Goal: Task Accomplishment & Management: Use online tool/utility

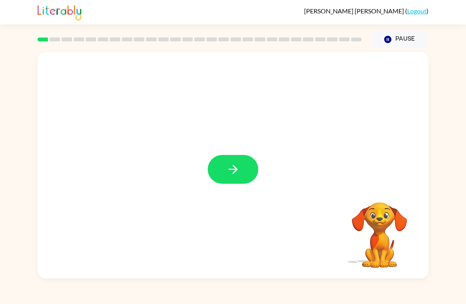
click at [231, 161] on button "button" at bounding box center [233, 169] width 51 height 29
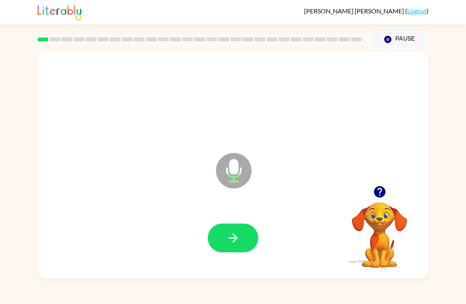
click at [244, 242] on button "button" at bounding box center [233, 238] width 51 height 29
click at [254, 231] on button "button" at bounding box center [233, 238] width 51 height 29
click at [223, 232] on button "button" at bounding box center [233, 238] width 51 height 29
click at [236, 240] on icon "button" at bounding box center [232, 238] width 9 height 9
click at [238, 234] on icon "button" at bounding box center [233, 238] width 14 height 14
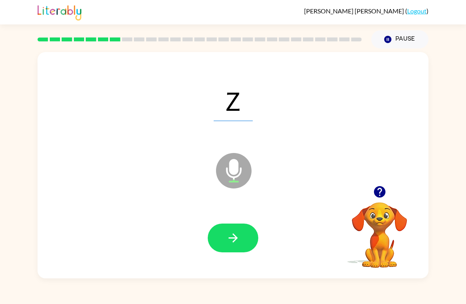
click at [232, 234] on icon "button" at bounding box center [233, 238] width 14 height 14
click at [234, 239] on icon "button" at bounding box center [232, 238] width 9 height 9
click at [232, 238] on icon "button" at bounding box center [232, 238] width 9 height 9
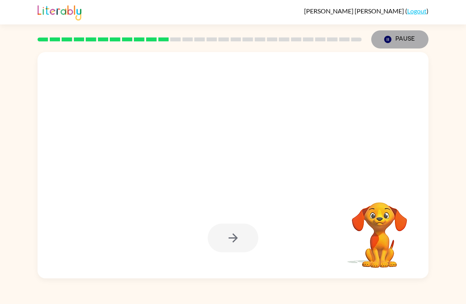
click at [401, 35] on button "Pause Pause" at bounding box center [399, 39] width 57 height 18
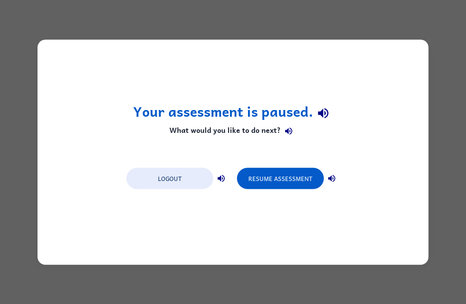
click at [281, 180] on button "Resume Assessment" at bounding box center [280, 178] width 87 height 21
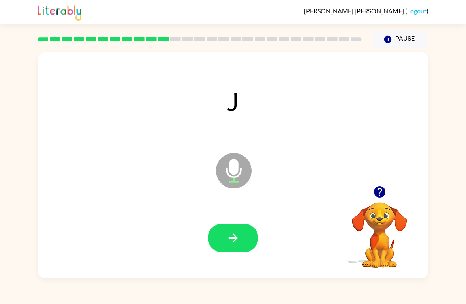
click at [235, 232] on icon "button" at bounding box center [233, 238] width 14 height 14
click at [231, 243] on icon "button" at bounding box center [233, 238] width 14 height 14
click at [244, 241] on button "button" at bounding box center [233, 238] width 51 height 29
click at [238, 234] on icon "button" at bounding box center [233, 238] width 14 height 14
click at [229, 236] on icon "button" at bounding box center [233, 238] width 14 height 14
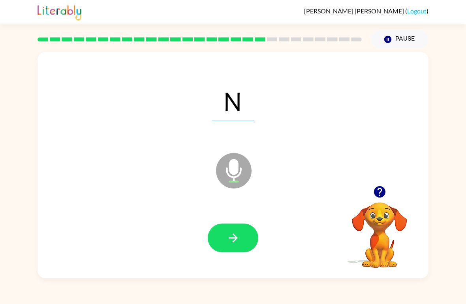
click at [234, 234] on icon "button" at bounding box center [233, 238] width 14 height 14
click at [233, 244] on icon "button" at bounding box center [233, 238] width 14 height 14
click at [234, 253] on button "button" at bounding box center [233, 238] width 51 height 29
click at [241, 239] on button "button" at bounding box center [233, 238] width 51 height 29
click at [241, 240] on button "button" at bounding box center [233, 238] width 51 height 29
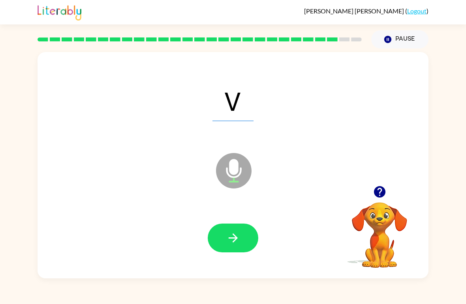
click at [237, 244] on icon "button" at bounding box center [233, 238] width 14 height 14
click at [232, 238] on icon "button" at bounding box center [233, 238] width 14 height 14
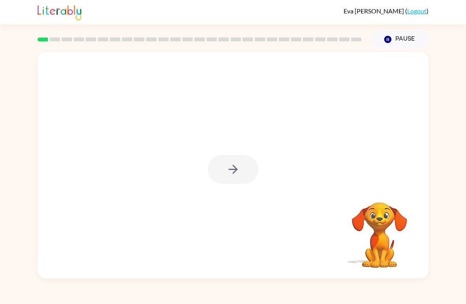
click at [238, 172] on div at bounding box center [233, 169] width 51 height 29
click at [242, 170] on div at bounding box center [233, 169] width 51 height 29
click at [238, 177] on div at bounding box center [233, 169] width 51 height 29
click at [238, 176] on div at bounding box center [233, 169] width 51 height 29
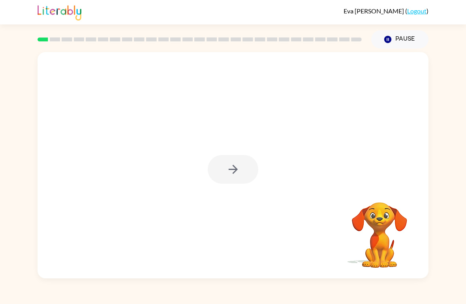
click at [239, 171] on div at bounding box center [233, 169] width 51 height 29
click at [232, 174] on icon "button" at bounding box center [233, 170] width 14 height 14
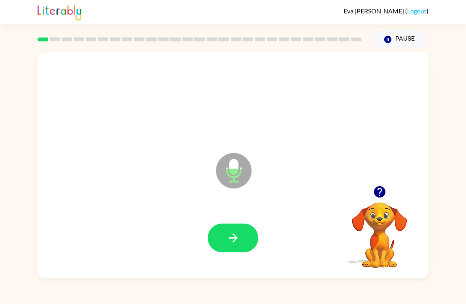
click at [221, 237] on button "button" at bounding box center [233, 238] width 51 height 29
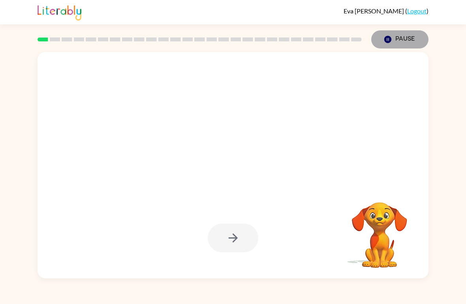
click at [399, 37] on button "Pause Pause" at bounding box center [399, 39] width 57 height 18
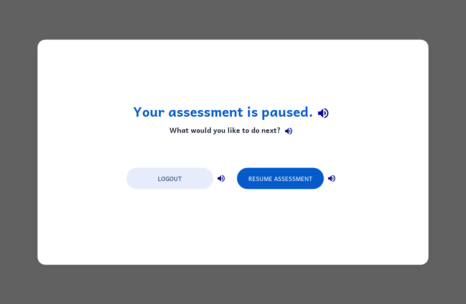
click at [293, 174] on button "Resume Assessment" at bounding box center [280, 178] width 87 height 21
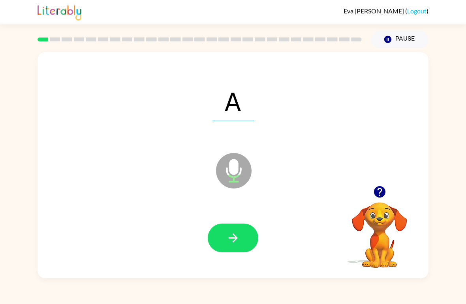
click at [241, 220] on div at bounding box center [232, 238] width 375 height 65
click at [234, 240] on icon "button" at bounding box center [233, 238] width 14 height 14
click at [241, 232] on button "button" at bounding box center [233, 238] width 51 height 29
click at [236, 233] on icon "button" at bounding box center [233, 238] width 14 height 14
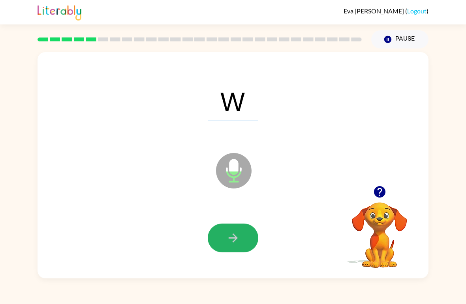
click at [238, 225] on button "button" at bounding box center [233, 238] width 51 height 29
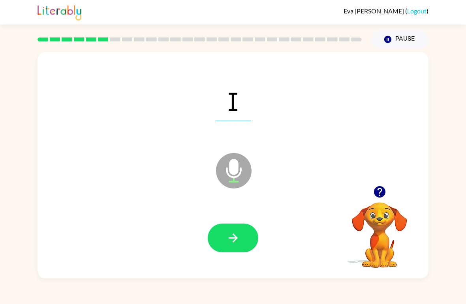
click at [234, 230] on button "button" at bounding box center [233, 238] width 51 height 29
click at [244, 234] on button "button" at bounding box center [233, 238] width 51 height 29
click at [238, 237] on icon "button" at bounding box center [233, 238] width 14 height 14
click at [236, 253] on button "button" at bounding box center [233, 238] width 51 height 29
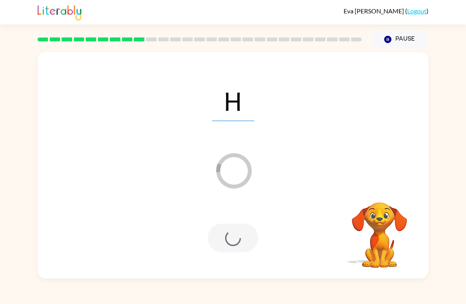
click at [231, 242] on div at bounding box center [233, 238] width 51 height 29
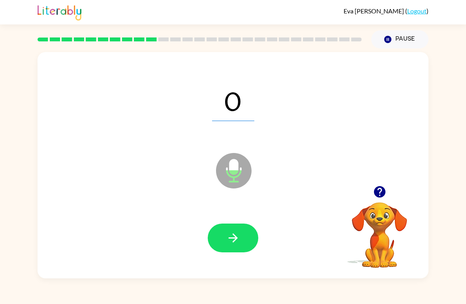
click at [234, 230] on button "button" at bounding box center [233, 238] width 51 height 29
click at [241, 253] on button "button" at bounding box center [233, 238] width 51 height 29
click at [251, 236] on button "button" at bounding box center [233, 238] width 51 height 29
click at [228, 233] on icon "button" at bounding box center [233, 238] width 14 height 14
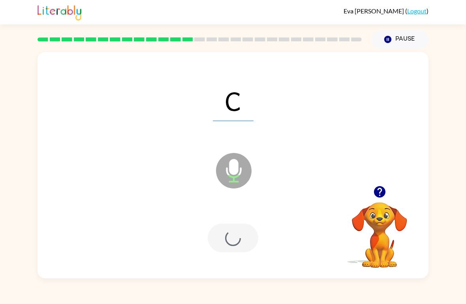
click at [227, 233] on div at bounding box center [233, 238] width 51 height 29
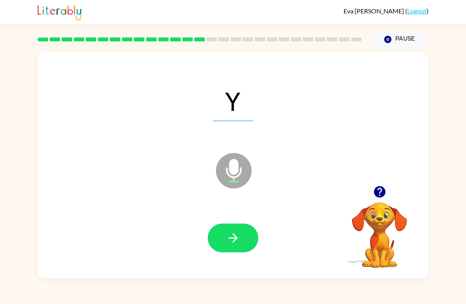
click at [233, 239] on icon "button" at bounding box center [232, 238] width 9 height 9
click at [251, 229] on button "button" at bounding box center [233, 238] width 51 height 29
click at [232, 238] on icon "button" at bounding box center [233, 238] width 14 height 14
click at [222, 249] on button "button" at bounding box center [233, 238] width 51 height 29
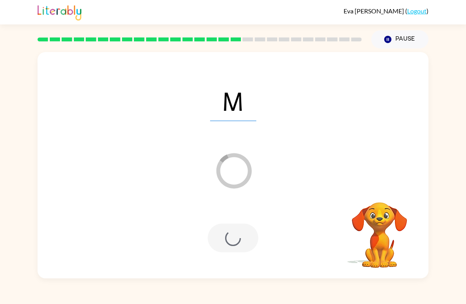
click at [228, 248] on div at bounding box center [233, 238] width 51 height 29
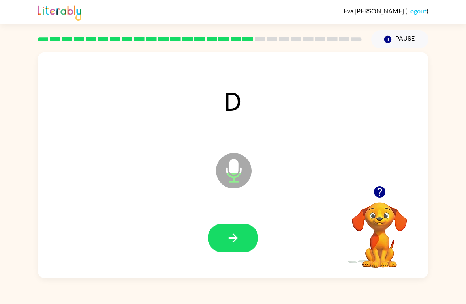
click at [234, 226] on button "button" at bounding box center [233, 238] width 51 height 29
click at [231, 236] on icon "button" at bounding box center [233, 238] width 14 height 14
click at [248, 248] on button "button" at bounding box center [233, 238] width 51 height 29
click at [229, 236] on icon "button" at bounding box center [233, 238] width 14 height 14
click at [236, 251] on button "button" at bounding box center [233, 238] width 51 height 29
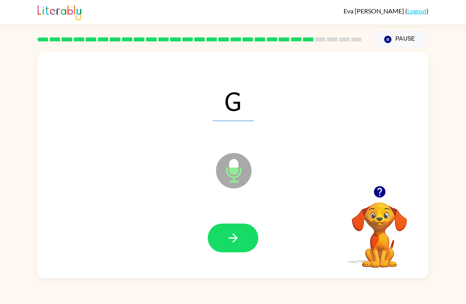
click at [234, 235] on icon "button" at bounding box center [232, 238] width 9 height 9
click at [232, 227] on button "button" at bounding box center [233, 238] width 51 height 29
click at [247, 229] on button "button" at bounding box center [233, 238] width 51 height 29
click at [229, 245] on icon "button" at bounding box center [233, 238] width 14 height 14
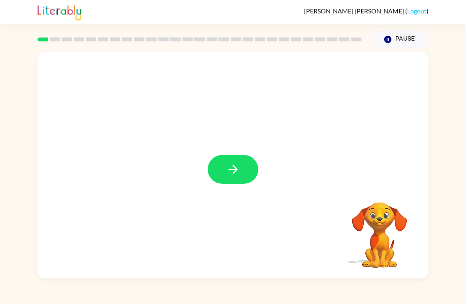
click at [240, 165] on icon "button" at bounding box center [233, 170] width 14 height 14
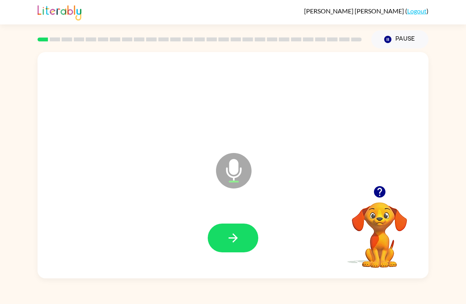
click at [238, 253] on button "button" at bounding box center [233, 238] width 51 height 29
click at [233, 226] on button "button" at bounding box center [233, 238] width 51 height 29
click at [244, 239] on button "button" at bounding box center [233, 238] width 51 height 29
click at [258, 227] on div at bounding box center [233, 238] width 51 height 29
click at [224, 242] on button "button" at bounding box center [233, 238] width 51 height 29
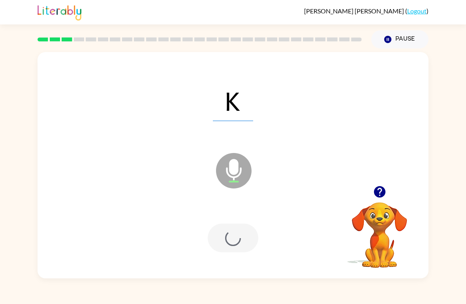
click at [243, 246] on div at bounding box center [233, 238] width 51 height 29
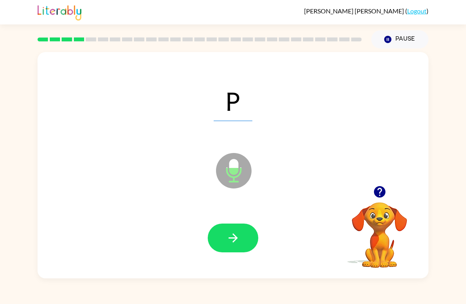
click at [235, 225] on button "button" at bounding box center [233, 238] width 51 height 29
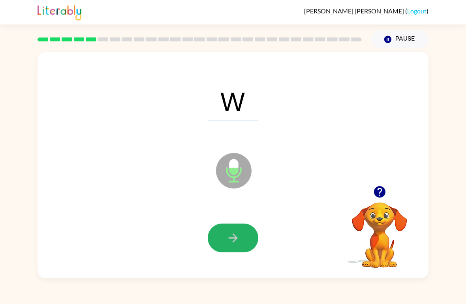
click at [217, 236] on button "button" at bounding box center [233, 238] width 51 height 29
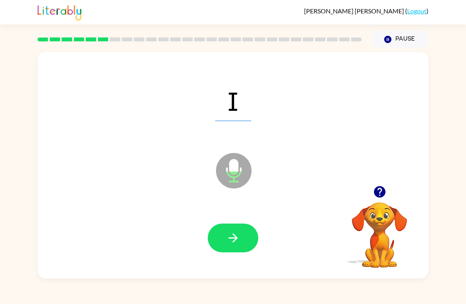
click at [236, 243] on icon "button" at bounding box center [233, 238] width 14 height 14
click at [237, 238] on icon "button" at bounding box center [232, 238] width 9 height 9
click at [225, 240] on button "button" at bounding box center [233, 238] width 51 height 29
click at [236, 230] on button "button" at bounding box center [233, 238] width 51 height 29
click at [253, 242] on button "button" at bounding box center [233, 238] width 51 height 29
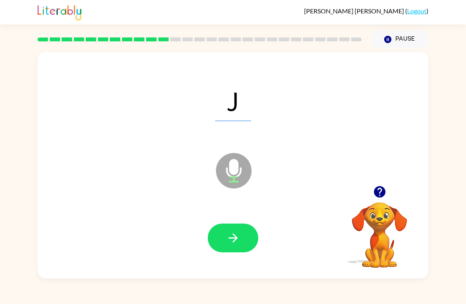
click at [227, 234] on icon "button" at bounding box center [233, 238] width 14 height 14
click at [244, 236] on button "button" at bounding box center [233, 238] width 51 height 29
click at [397, 36] on button "Pause Pause" at bounding box center [399, 39] width 57 height 18
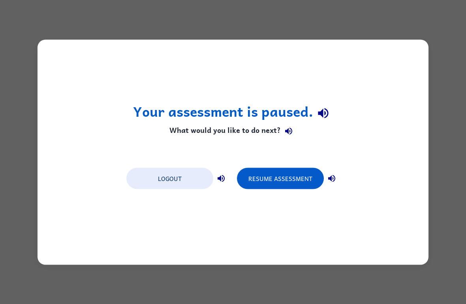
click at [276, 173] on button "Resume Assessment" at bounding box center [280, 178] width 87 height 21
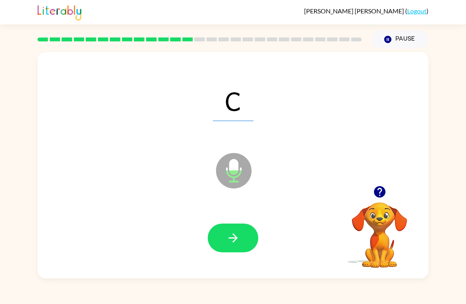
click at [245, 238] on button "button" at bounding box center [233, 238] width 51 height 29
click at [238, 236] on icon "button" at bounding box center [233, 238] width 14 height 14
click at [231, 240] on icon "button" at bounding box center [233, 238] width 14 height 14
click at [223, 236] on button "button" at bounding box center [233, 238] width 51 height 29
click at [248, 240] on button "button" at bounding box center [233, 238] width 51 height 29
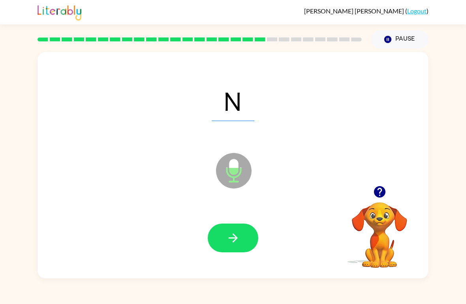
click at [248, 239] on button "button" at bounding box center [233, 238] width 51 height 29
click at [239, 242] on icon "button" at bounding box center [233, 238] width 14 height 14
click at [233, 242] on icon "button" at bounding box center [232, 238] width 9 height 9
click at [234, 238] on icon "button" at bounding box center [232, 238] width 9 height 9
click at [237, 233] on icon "button" at bounding box center [233, 238] width 14 height 14
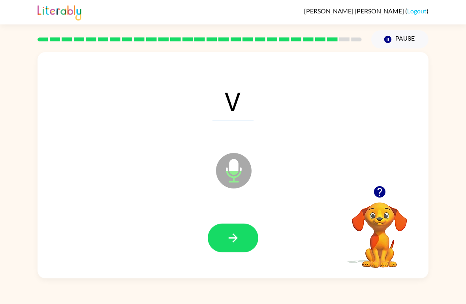
click at [223, 225] on button "button" at bounding box center [233, 238] width 51 height 29
click at [239, 252] on button "button" at bounding box center [233, 238] width 51 height 29
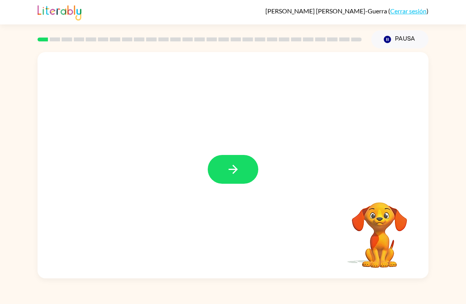
click at [240, 158] on button "button" at bounding box center [233, 169] width 51 height 29
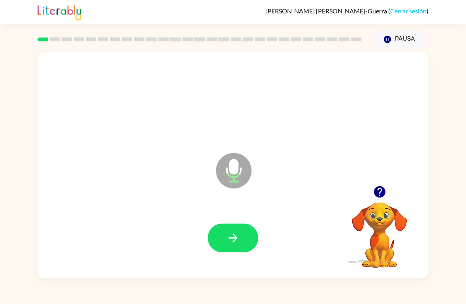
click at [232, 237] on icon "button" at bounding box center [233, 238] width 14 height 14
click at [232, 247] on button "button" at bounding box center [233, 238] width 51 height 29
click at [232, 242] on icon "button" at bounding box center [233, 238] width 14 height 14
click at [238, 245] on icon "button" at bounding box center [233, 238] width 14 height 14
click at [223, 247] on button "button" at bounding box center [233, 238] width 51 height 29
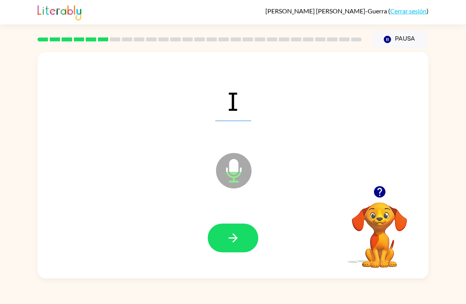
click at [230, 241] on icon "button" at bounding box center [233, 238] width 14 height 14
click at [230, 244] on icon "button" at bounding box center [233, 238] width 14 height 14
click at [216, 251] on button "button" at bounding box center [233, 238] width 51 height 29
click at [414, 44] on button "Pausa Pausa" at bounding box center [399, 39] width 57 height 18
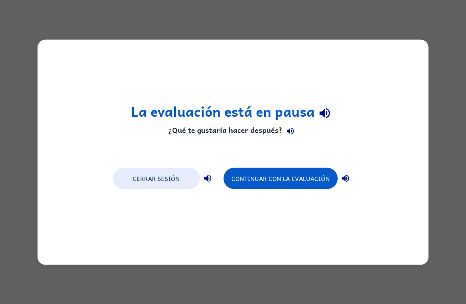
click at [245, 176] on button "Continuar con la evaluación" at bounding box center [280, 178] width 114 height 21
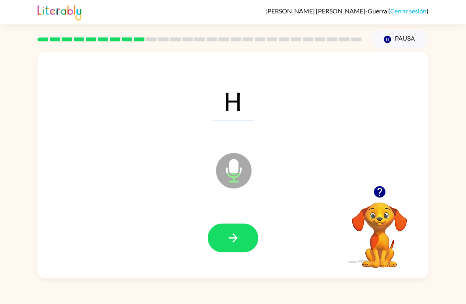
click at [227, 243] on icon "button" at bounding box center [233, 238] width 14 height 14
click at [236, 245] on icon "button" at bounding box center [233, 238] width 14 height 14
click at [234, 239] on icon "button" at bounding box center [232, 238] width 9 height 9
click at [236, 243] on icon "button" at bounding box center [233, 238] width 14 height 14
click at [232, 219] on div at bounding box center [232, 238] width 375 height 65
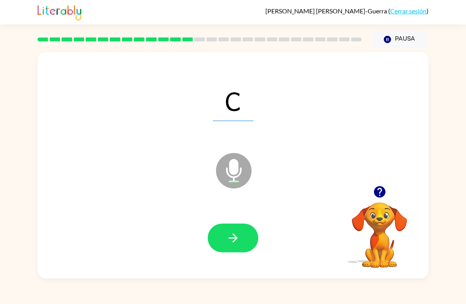
click at [226, 234] on icon "button" at bounding box center [233, 238] width 14 height 14
click at [232, 240] on icon "button" at bounding box center [233, 238] width 14 height 14
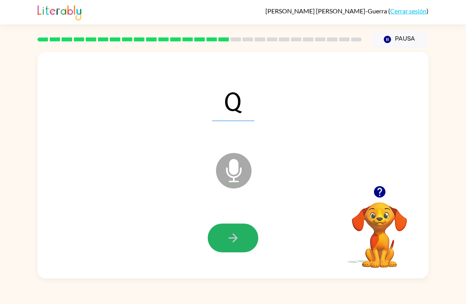
click at [221, 247] on button "button" at bounding box center [233, 238] width 51 height 29
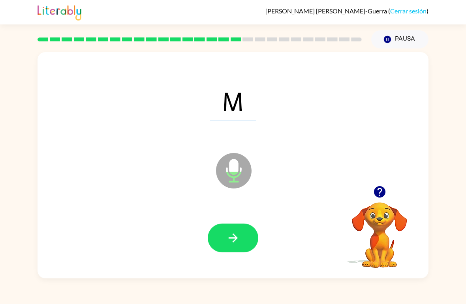
click at [229, 237] on icon "button" at bounding box center [233, 238] width 14 height 14
click at [231, 237] on icon "button" at bounding box center [233, 238] width 14 height 14
click at [229, 238] on icon "button" at bounding box center [233, 238] width 14 height 14
click at [227, 239] on icon "button" at bounding box center [233, 238] width 14 height 14
click at [227, 244] on icon "button" at bounding box center [233, 238] width 14 height 14
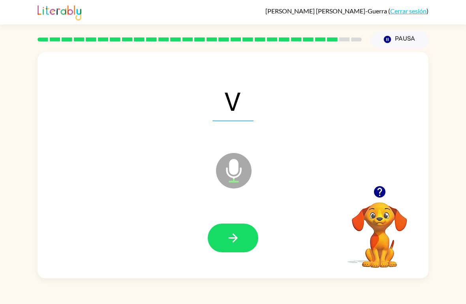
click at [225, 244] on button "button" at bounding box center [233, 238] width 51 height 29
click at [244, 231] on button "button" at bounding box center [233, 238] width 51 height 29
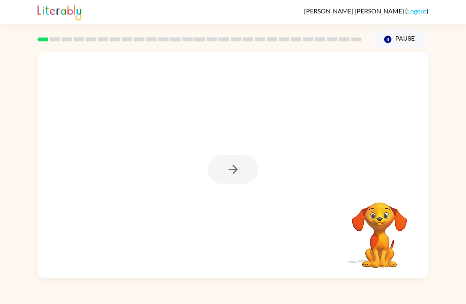
click at [222, 172] on div at bounding box center [233, 169] width 51 height 29
click at [230, 176] on div at bounding box center [233, 169] width 51 height 29
click at [230, 170] on icon "button" at bounding box center [232, 169] width 9 height 9
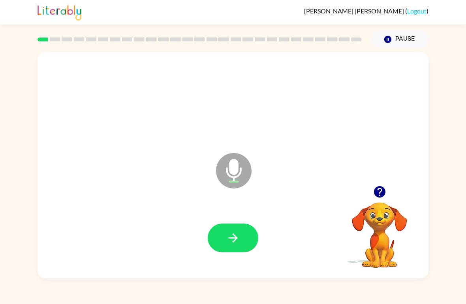
click at [218, 238] on button "button" at bounding box center [233, 238] width 51 height 29
click at [246, 238] on button "button" at bounding box center [233, 238] width 51 height 29
click at [223, 247] on button "button" at bounding box center [233, 238] width 51 height 29
click at [219, 236] on button "button" at bounding box center [233, 238] width 51 height 29
click at [222, 248] on button "button" at bounding box center [233, 238] width 51 height 29
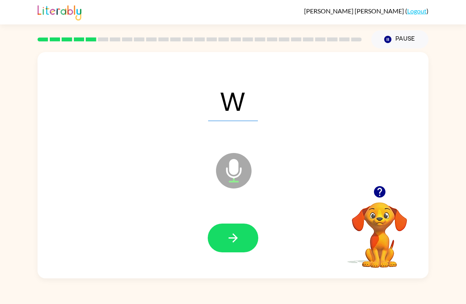
click at [219, 247] on button "button" at bounding box center [233, 238] width 51 height 29
click at [236, 236] on icon "button" at bounding box center [233, 238] width 14 height 14
click at [250, 245] on button "button" at bounding box center [233, 238] width 51 height 29
click at [235, 243] on icon "button" at bounding box center [233, 238] width 14 height 14
click at [238, 243] on icon "button" at bounding box center [233, 238] width 14 height 14
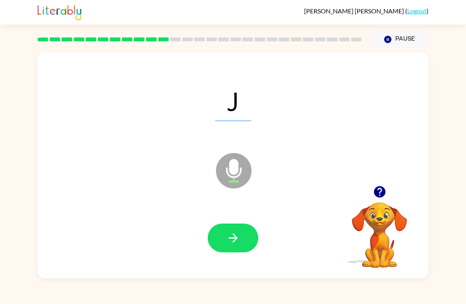
click at [221, 239] on button "button" at bounding box center [233, 238] width 51 height 29
click at [219, 237] on button "button" at bounding box center [233, 238] width 51 height 29
click at [217, 240] on button "button" at bounding box center [233, 238] width 51 height 29
click at [236, 233] on icon "button" at bounding box center [233, 238] width 14 height 14
click at [222, 242] on button "button" at bounding box center [233, 238] width 51 height 29
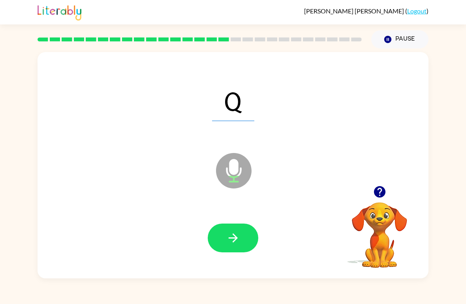
click at [217, 240] on button "button" at bounding box center [233, 238] width 51 height 29
click at [233, 237] on icon "button" at bounding box center [233, 238] width 14 height 14
click at [231, 237] on icon "button" at bounding box center [233, 238] width 14 height 14
click at [237, 244] on icon "button" at bounding box center [233, 238] width 14 height 14
click at [231, 241] on icon "button" at bounding box center [233, 238] width 14 height 14
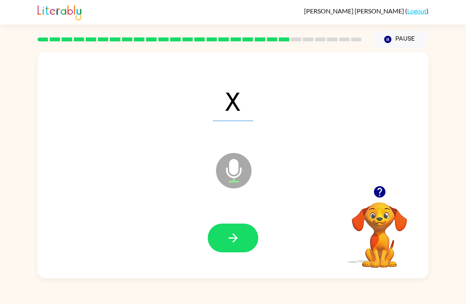
click at [231, 235] on icon "button" at bounding box center [233, 238] width 14 height 14
click at [227, 236] on icon "button" at bounding box center [233, 238] width 14 height 14
click at [235, 243] on icon "button" at bounding box center [233, 238] width 14 height 14
click at [226, 234] on icon "button" at bounding box center [233, 238] width 14 height 14
click at [235, 229] on button "button" at bounding box center [233, 238] width 51 height 29
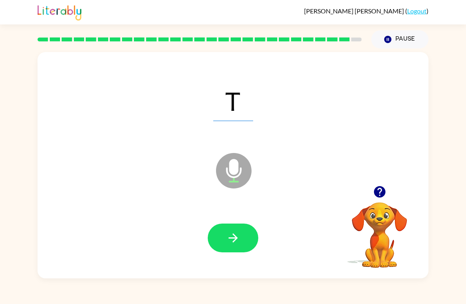
click at [232, 234] on icon "button" at bounding box center [233, 238] width 14 height 14
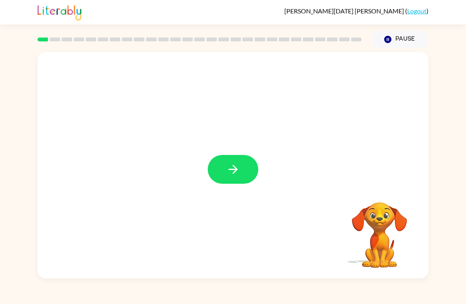
click at [224, 175] on button "button" at bounding box center [233, 169] width 51 height 29
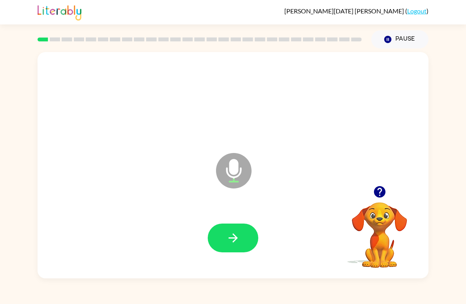
click at [244, 236] on button "button" at bounding box center [233, 238] width 51 height 29
click at [231, 236] on icon "button" at bounding box center [233, 238] width 14 height 14
click at [227, 236] on icon "button" at bounding box center [233, 238] width 14 height 14
click at [239, 242] on icon "button" at bounding box center [233, 238] width 14 height 14
click at [234, 244] on icon "button" at bounding box center [233, 238] width 14 height 14
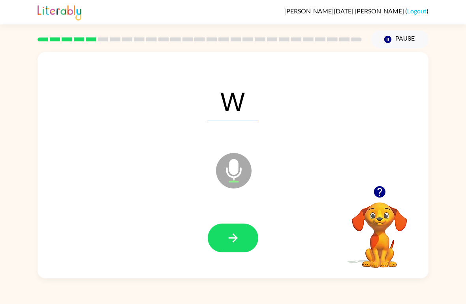
click at [229, 239] on icon "button" at bounding box center [232, 238] width 9 height 9
click at [240, 238] on icon "button" at bounding box center [233, 238] width 14 height 14
click at [237, 242] on icon "button" at bounding box center [233, 238] width 14 height 14
click at [230, 242] on icon "button" at bounding box center [233, 238] width 14 height 14
click at [229, 244] on icon "button" at bounding box center [233, 238] width 14 height 14
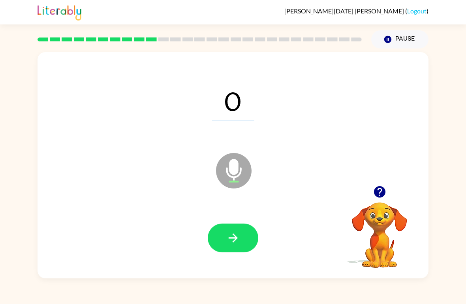
click at [231, 239] on icon "button" at bounding box center [232, 238] width 9 height 9
click at [234, 232] on icon "button" at bounding box center [233, 238] width 14 height 14
click at [253, 232] on button "button" at bounding box center [233, 238] width 51 height 29
click at [228, 241] on icon "button" at bounding box center [233, 238] width 14 height 14
click at [231, 236] on icon "button" at bounding box center [233, 238] width 14 height 14
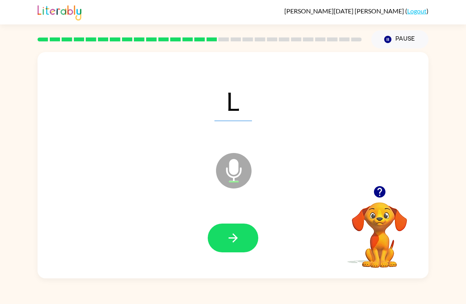
click at [233, 236] on icon "button" at bounding box center [232, 238] width 9 height 9
click at [234, 236] on icon "button" at bounding box center [232, 238] width 9 height 9
click at [238, 239] on icon "button" at bounding box center [233, 238] width 14 height 14
click at [242, 238] on button "button" at bounding box center [233, 238] width 51 height 29
click at [253, 242] on button "button" at bounding box center [233, 238] width 51 height 29
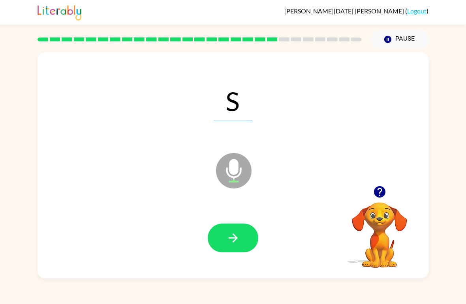
click at [245, 239] on button "button" at bounding box center [233, 238] width 51 height 29
click at [234, 225] on button "button" at bounding box center [233, 238] width 51 height 29
click at [231, 239] on icon "button" at bounding box center [232, 238] width 9 height 9
click at [229, 242] on icon "button" at bounding box center [233, 238] width 14 height 14
click at [214, 236] on button "button" at bounding box center [233, 238] width 51 height 29
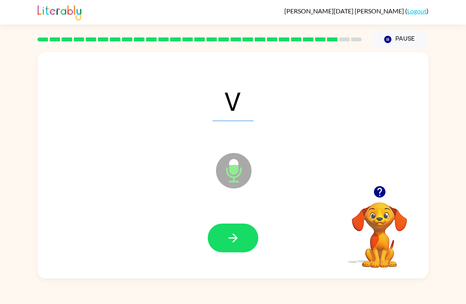
click at [248, 245] on button "button" at bounding box center [233, 238] width 51 height 29
click at [246, 230] on button "button" at bounding box center [233, 238] width 51 height 29
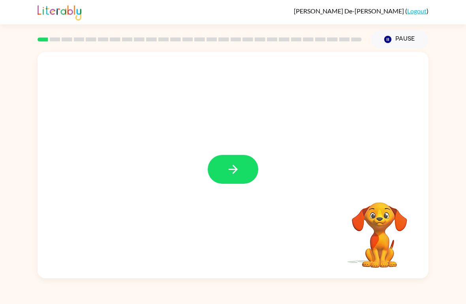
click at [227, 163] on icon "button" at bounding box center [233, 170] width 14 height 14
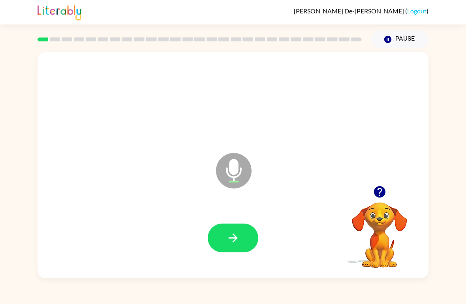
click at [242, 240] on button "button" at bounding box center [233, 238] width 51 height 29
click at [239, 240] on icon "button" at bounding box center [233, 238] width 14 height 14
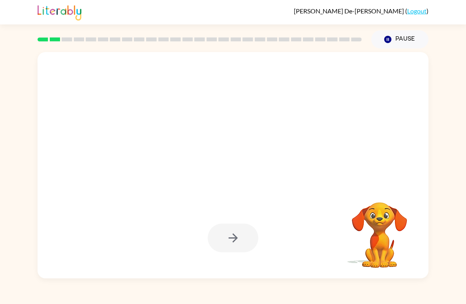
click at [253, 246] on div at bounding box center [233, 238] width 51 height 29
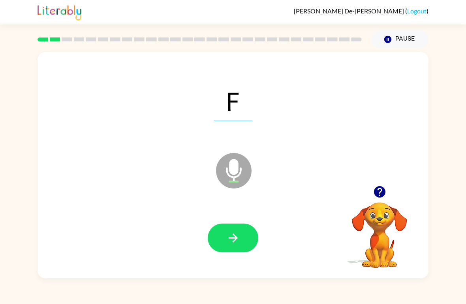
click at [227, 244] on icon "button" at bounding box center [233, 238] width 14 height 14
click at [227, 238] on icon "button" at bounding box center [233, 238] width 14 height 14
click at [240, 244] on button "button" at bounding box center [233, 238] width 51 height 29
click at [234, 244] on icon "button" at bounding box center [233, 238] width 14 height 14
click at [229, 250] on button "button" at bounding box center [233, 238] width 51 height 29
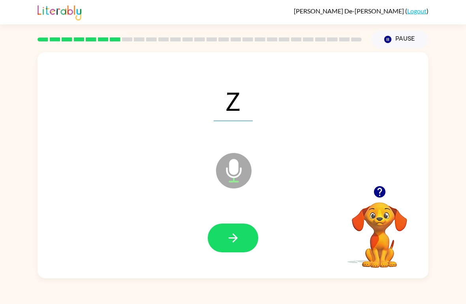
click at [223, 242] on button "button" at bounding box center [233, 238] width 51 height 29
click at [219, 249] on button "button" at bounding box center [233, 238] width 51 height 29
click at [239, 238] on icon "button" at bounding box center [233, 238] width 14 height 14
click at [237, 225] on button "button" at bounding box center [233, 238] width 51 height 29
click at [221, 236] on button "button" at bounding box center [233, 238] width 51 height 29
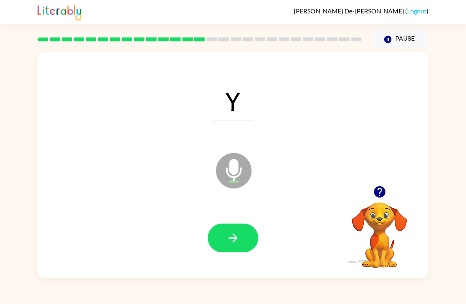
click at [240, 235] on icon "button" at bounding box center [233, 238] width 14 height 14
click at [220, 244] on button "button" at bounding box center [233, 238] width 51 height 29
click at [232, 231] on button "button" at bounding box center [233, 238] width 51 height 29
click at [232, 240] on icon "button" at bounding box center [233, 238] width 14 height 14
click at [240, 246] on button "button" at bounding box center [233, 238] width 51 height 29
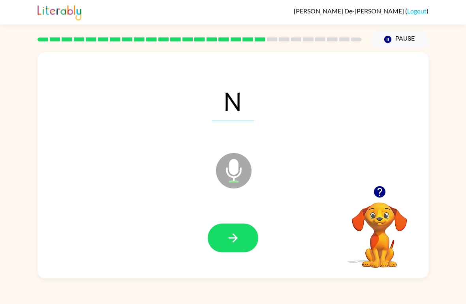
click at [227, 236] on icon "button" at bounding box center [233, 238] width 14 height 14
click at [258, 264] on div at bounding box center [232, 238] width 375 height 65
click at [230, 245] on icon "button" at bounding box center [233, 238] width 14 height 14
click at [233, 240] on icon "button" at bounding box center [233, 238] width 14 height 14
click at [217, 233] on button "button" at bounding box center [233, 238] width 51 height 29
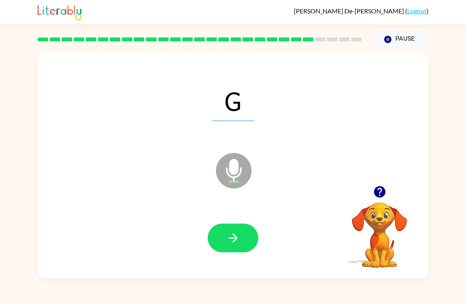
click at [225, 240] on button "button" at bounding box center [233, 238] width 51 height 29
click at [239, 230] on button "button" at bounding box center [233, 238] width 51 height 29
click at [238, 227] on button "button" at bounding box center [233, 238] width 51 height 29
click at [241, 248] on button "button" at bounding box center [233, 238] width 51 height 29
